Goal: Transaction & Acquisition: Register for event/course

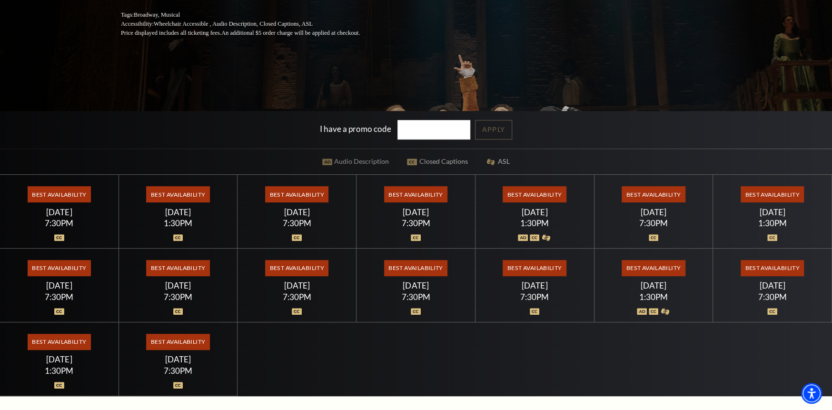
scroll to position [211, 0]
click at [529, 264] on span "Best Availability" at bounding box center [534, 268] width 63 height 16
click at [534, 309] on img at bounding box center [535, 311] width 10 height 7
click at [534, 275] on div "Best Availability [DATE] 7:30PM" at bounding box center [535, 286] width 119 height 74
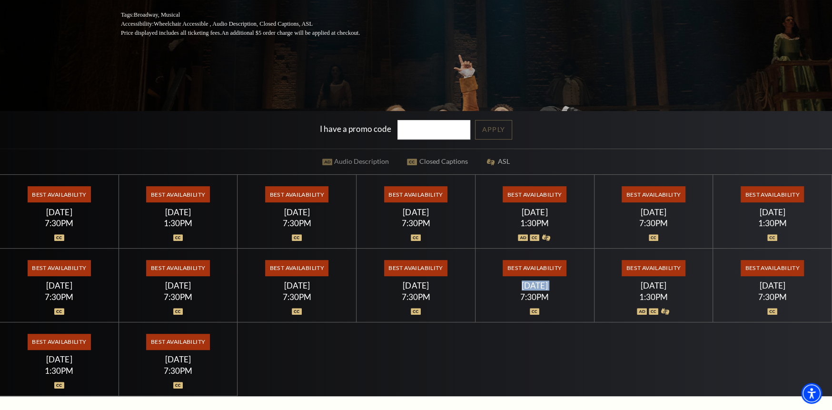
click at [534, 275] on div "Best Availability [DATE] 7:30PM" at bounding box center [535, 286] width 119 height 74
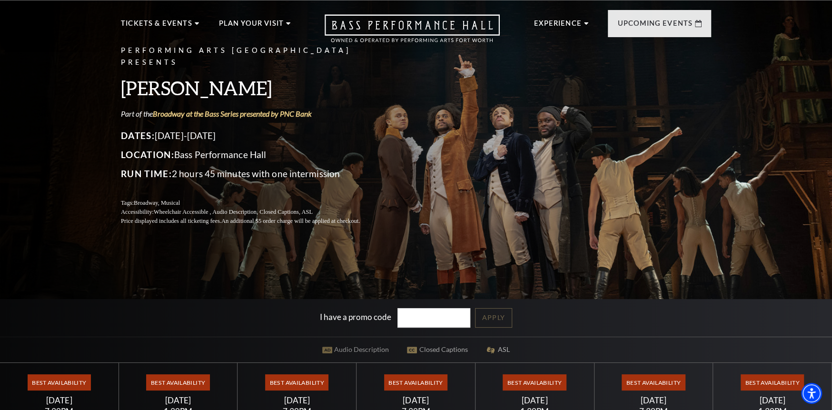
scroll to position [0, 0]
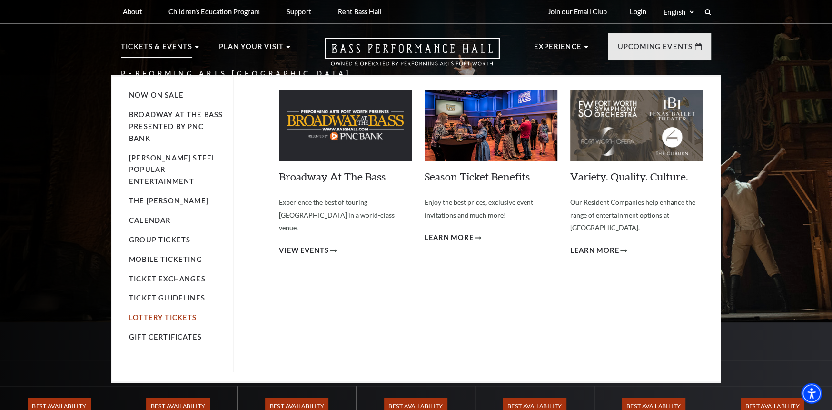
click at [162, 313] on link "Lottery Tickets" at bounding box center [163, 317] width 68 height 8
